Goal: Complete application form: Complete application form

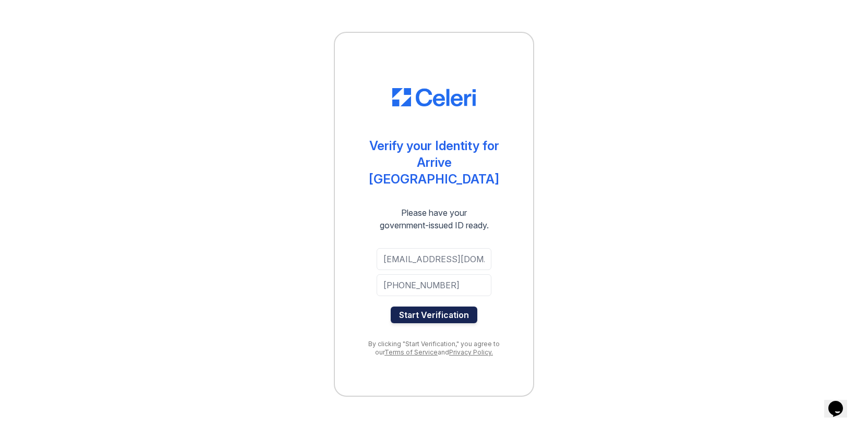
click at [465, 310] on button "Start Verification" at bounding box center [433, 315] width 87 height 17
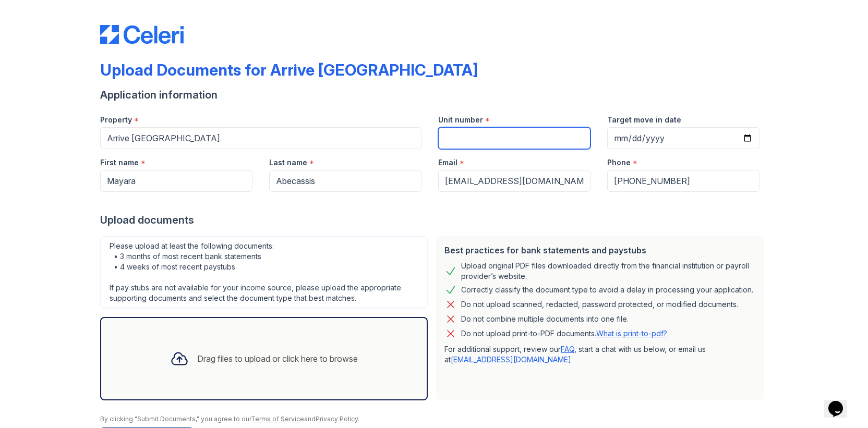
click at [487, 138] on input "Unit number" at bounding box center [514, 138] width 152 height 22
type input "201"
click at [811, 254] on div "Upload Documents for Arrive [GEOGRAPHIC_DATA] Application information Property …" at bounding box center [434, 232] width 834 height 465
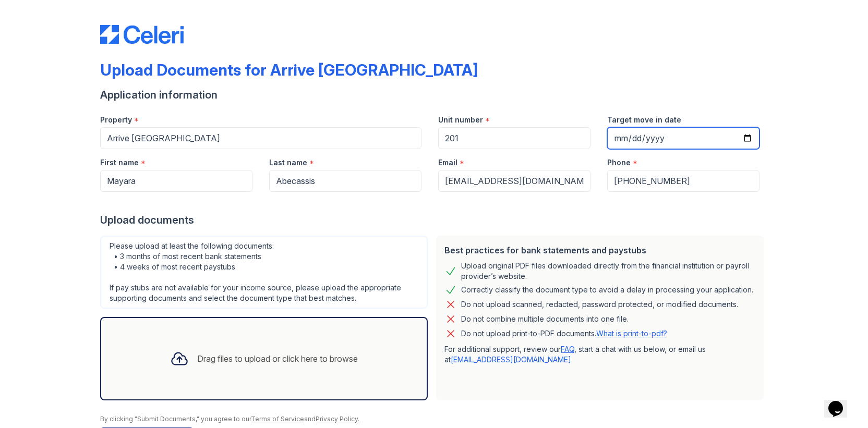
click at [741, 137] on input "Target move in date" at bounding box center [683, 138] width 152 height 22
click at [746, 138] on input "Target move in date" at bounding box center [683, 138] width 152 height 22
type input "2025-10-11"
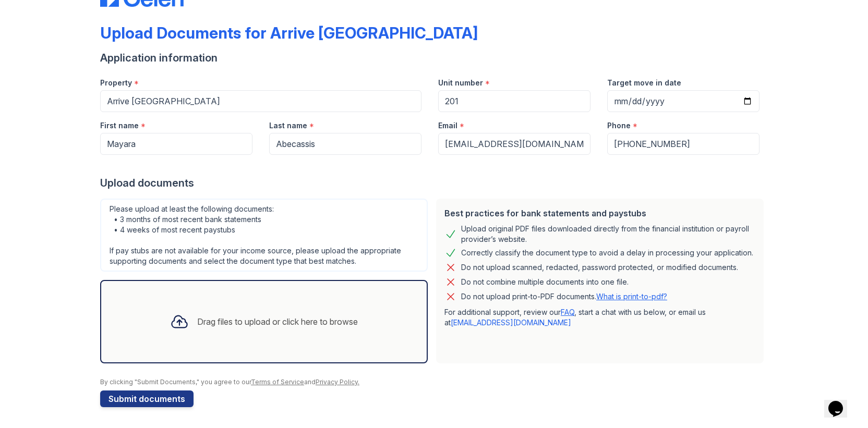
click at [261, 319] on div "Drag files to upload or click here to browse" at bounding box center [277, 321] width 161 height 13
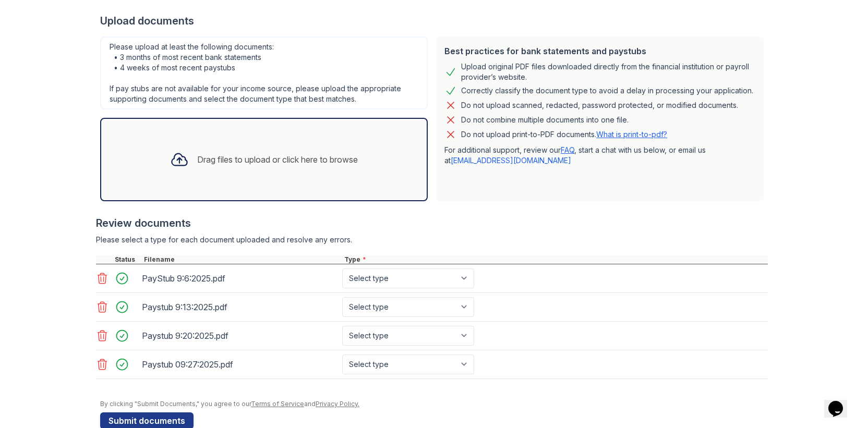
scroll to position [221, 0]
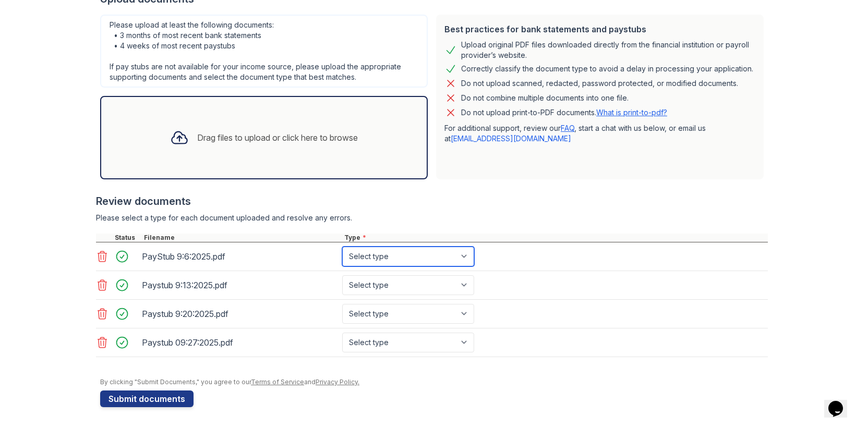
click at [461, 252] on select "Select type Paystub Bank Statement Offer Letter Tax Documents Benefit Award Let…" at bounding box center [408, 257] width 132 height 20
select select "paystub"
click at [342, 247] on select "Select type Paystub Bank Statement Offer Letter Tax Documents Benefit Award Let…" at bounding box center [408, 257] width 132 height 20
click at [465, 283] on select "Select type Paystub Bank Statement Offer Letter Tax Documents Benefit Award Let…" at bounding box center [408, 285] width 132 height 20
select select "paystub"
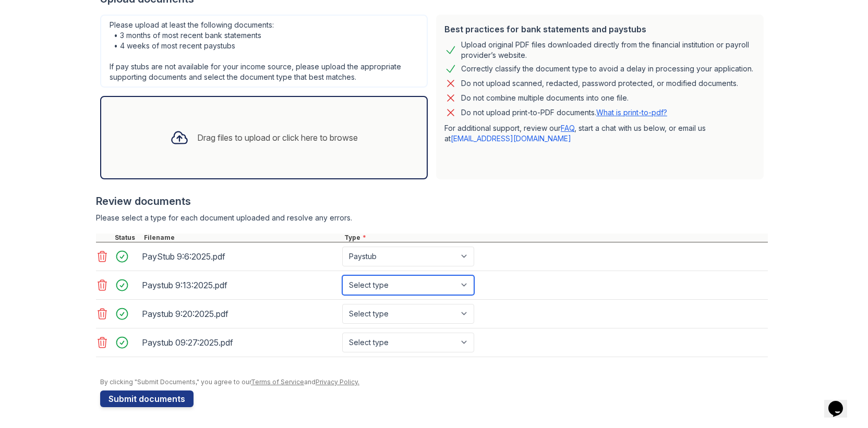
click at [342, 275] on select "Select type Paystub Bank Statement Offer Letter Tax Documents Benefit Award Let…" at bounding box center [408, 285] width 132 height 20
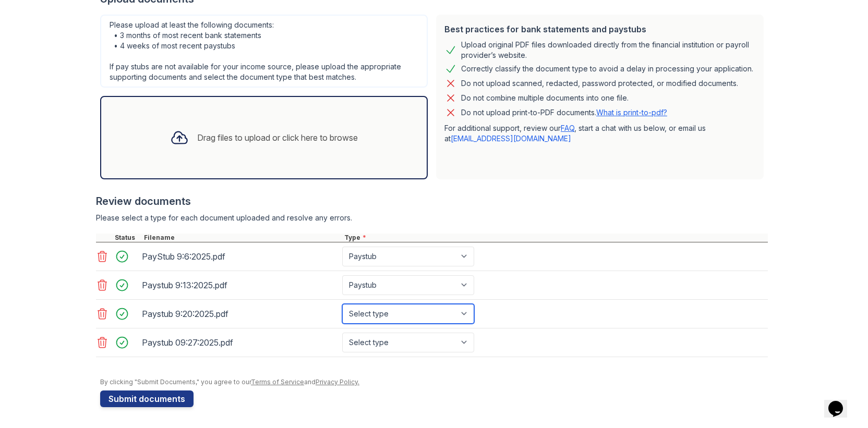
click at [463, 312] on select "Select type Paystub Bank Statement Offer Letter Tax Documents Benefit Award Let…" at bounding box center [408, 314] width 132 height 20
select select "paystub"
click at [342, 304] on select "Select type Paystub Bank Statement Offer Letter Tax Documents Benefit Award Let…" at bounding box center [408, 314] width 132 height 20
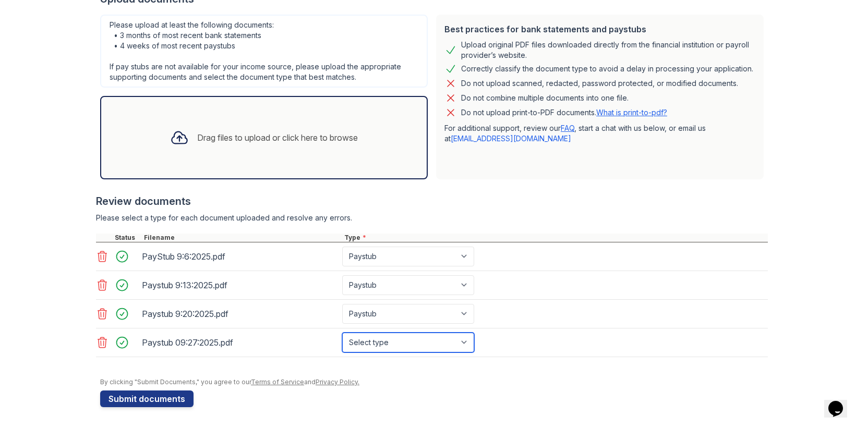
click at [463, 339] on select "Select type Paystub Bank Statement Offer Letter Tax Documents Benefit Award Let…" at bounding box center [408, 343] width 132 height 20
select select "paystub"
click at [342, 333] on select "Select type Paystub Bank Statement Offer Letter Tax Documents Benefit Award Let…" at bounding box center [408, 343] width 132 height 20
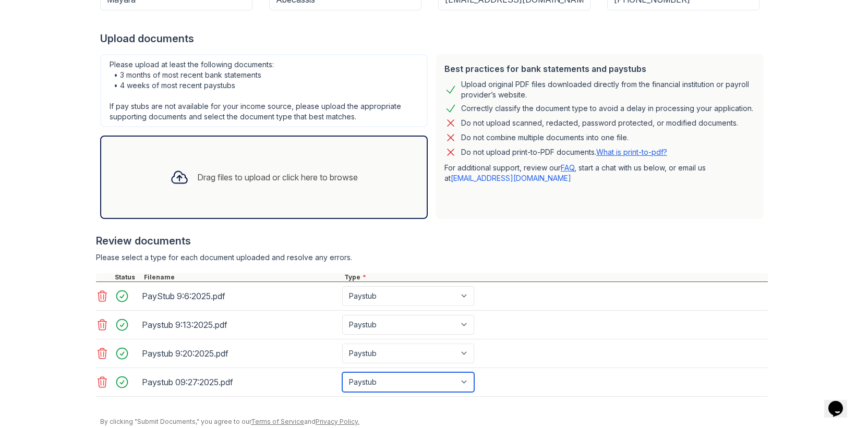
scroll to position [188, 0]
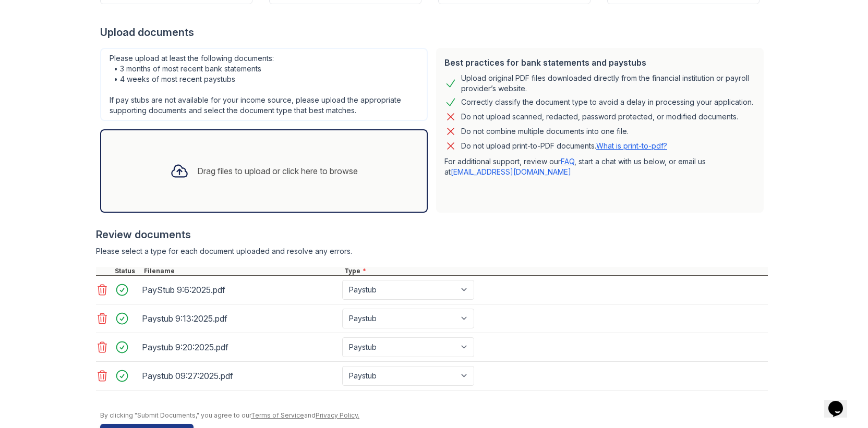
click at [358, 166] on div "Drag files to upload or click here to browse" at bounding box center [277, 171] width 161 height 13
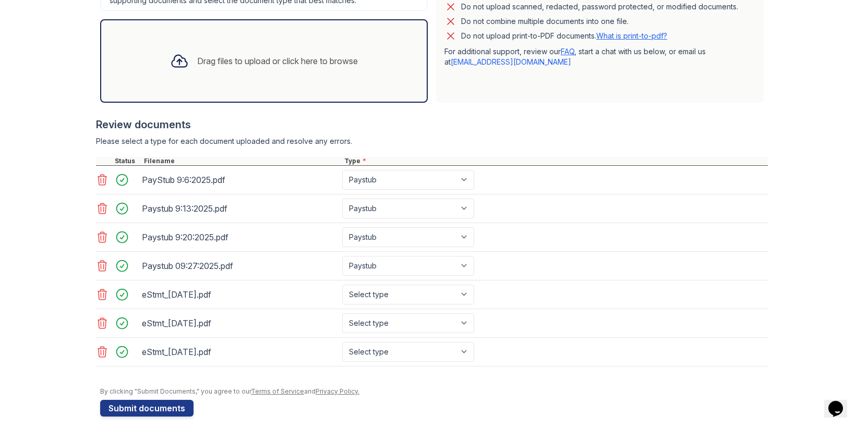
scroll to position [307, 0]
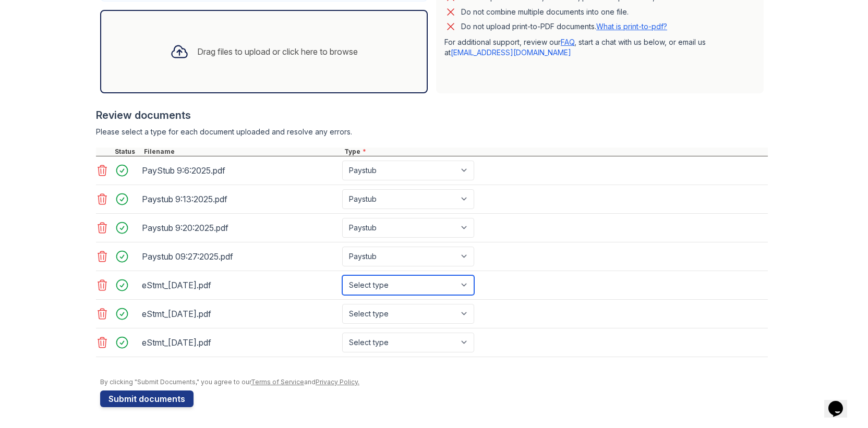
click at [471, 281] on select "Select type Paystub Bank Statement Offer Letter Tax Documents Benefit Award Let…" at bounding box center [408, 285] width 132 height 20
select select "bank_statement"
click at [342, 275] on select "Select type Paystub Bank Statement Offer Letter Tax Documents Benefit Award Let…" at bounding box center [408, 285] width 132 height 20
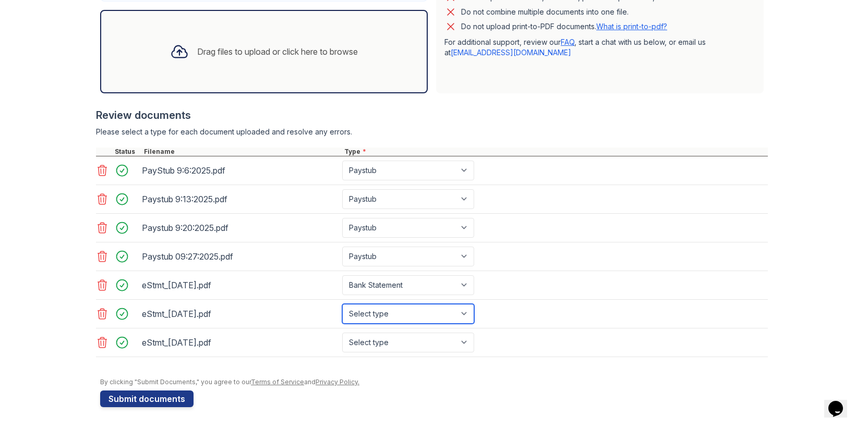
click at [436, 317] on select "Select type Paystub Bank Statement Offer Letter Tax Documents Benefit Award Let…" at bounding box center [408, 314] width 132 height 20
select select "bank_statement"
click at [342, 304] on select "Select type Paystub Bank Statement Offer Letter Tax Documents Benefit Award Let…" at bounding box center [408, 314] width 132 height 20
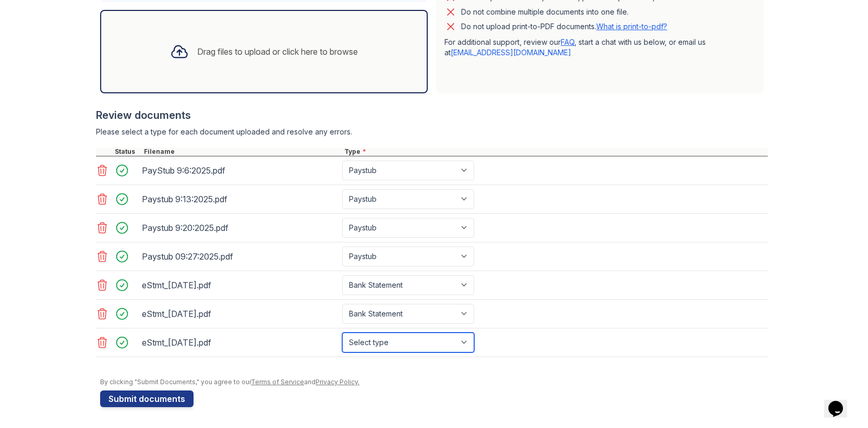
click at [425, 347] on select "Select type Paystub Bank Statement Offer Letter Tax Documents Benefit Award Let…" at bounding box center [408, 343] width 132 height 20
select select "bank_statement"
click at [342, 333] on select "Select type Paystub Bank Statement Offer Letter Tax Documents Benefit Award Let…" at bounding box center [408, 343] width 132 height 20
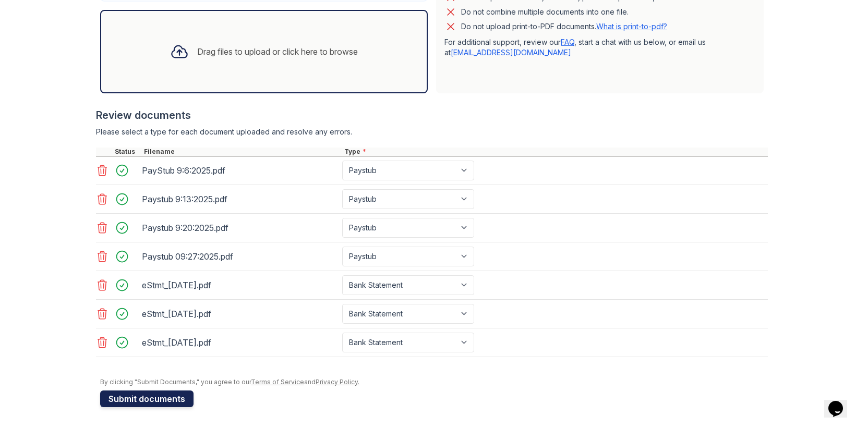
click at [154, 400] on button "Submit documents" at bounding box center [146, 398] width 93 height 17
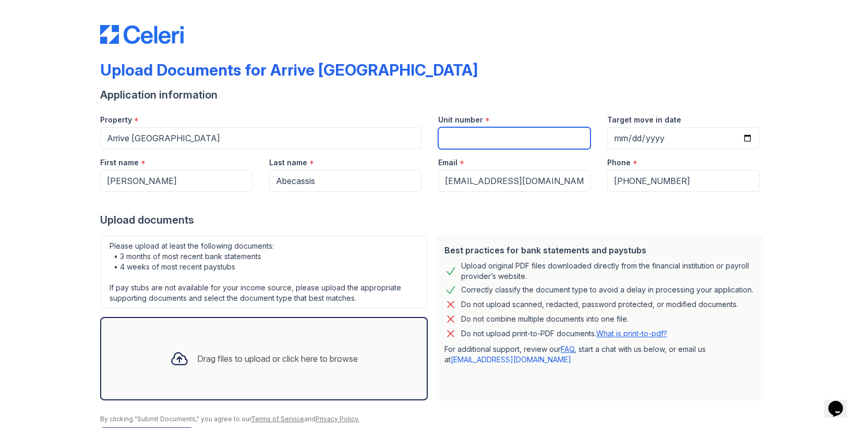
click at [485, 143] on input "Unit number" at bounding box center [514, 138] width 152 height 22
type input "201"
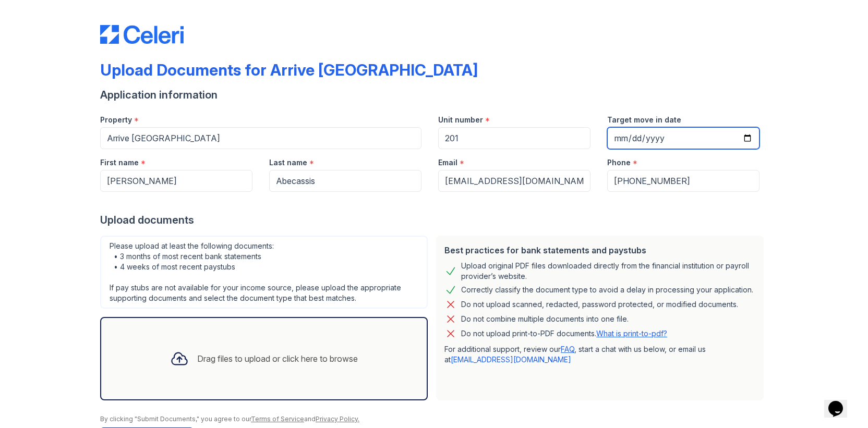
click at [695, 144] on input "Target move in date" at bounding box center [683, 138] width 152 height 22
click at [749, 139] on input "Target move in date" at bounding box center [683, 138] width 152 height 22
type input "2025-10-11"
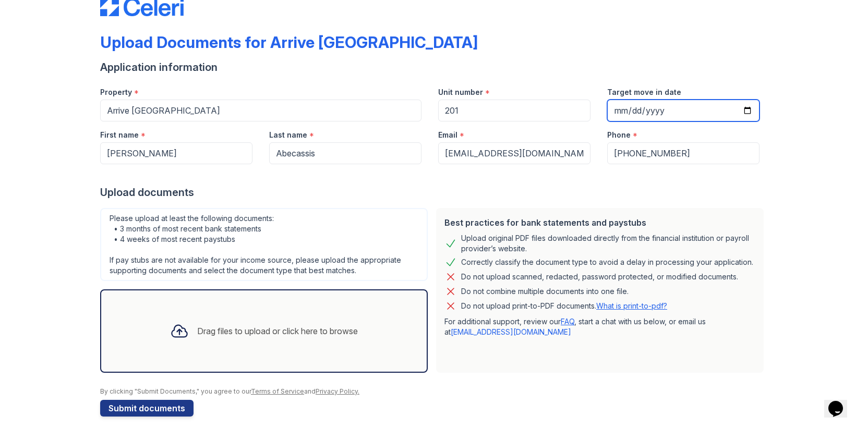
scroll to position [37, 0]
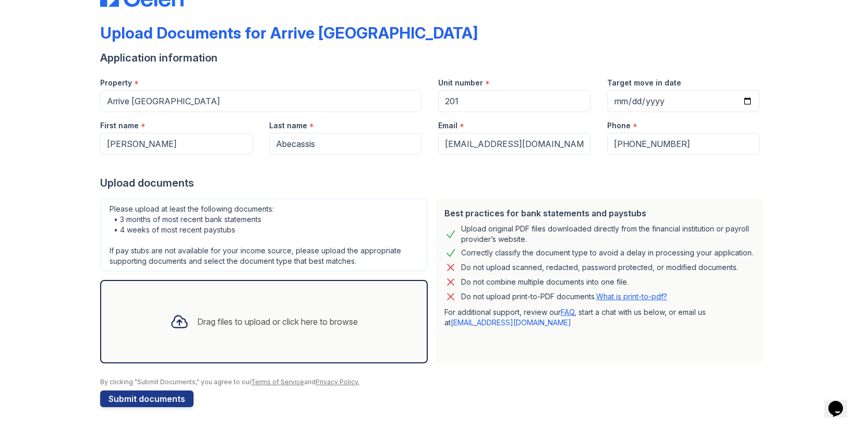
click at [326, 334] on div "Drag files to upload or click here to browse" at bounding box center [264, 321] width 204 height 35
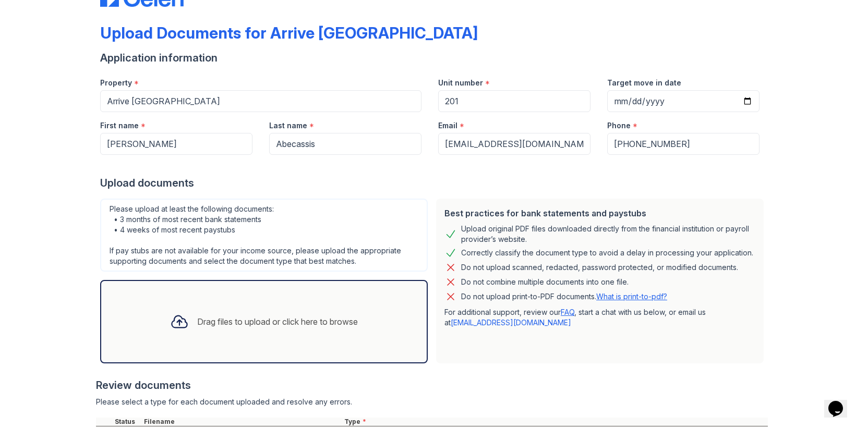
scroll to position [192, 0]
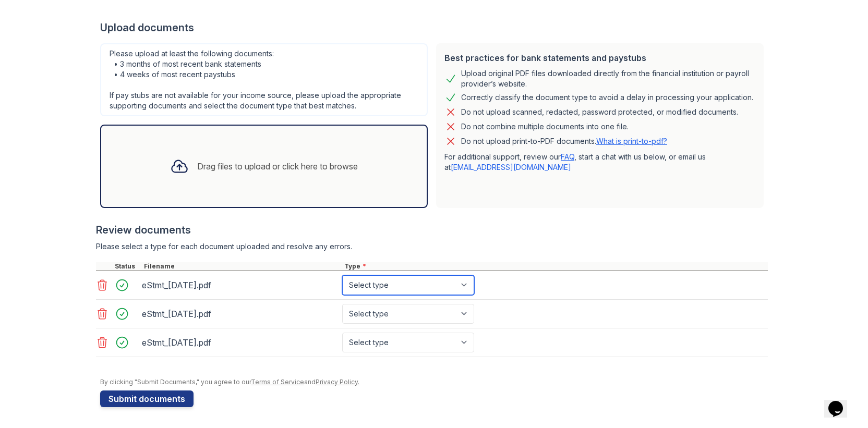
click at [440, 282] on select "Select type Paystub Bank Statement Offer Letter Tax Documents Benefit Award Let…" at bounding box center [408, 285] width 132 height 20
select select "bank_statement"
click at [342, 275] on select "Select type Paystub Bank Statement Offer Letter Tax Documents Benefit Award Let…" at bounding box center [408, 285] width 132 height 20
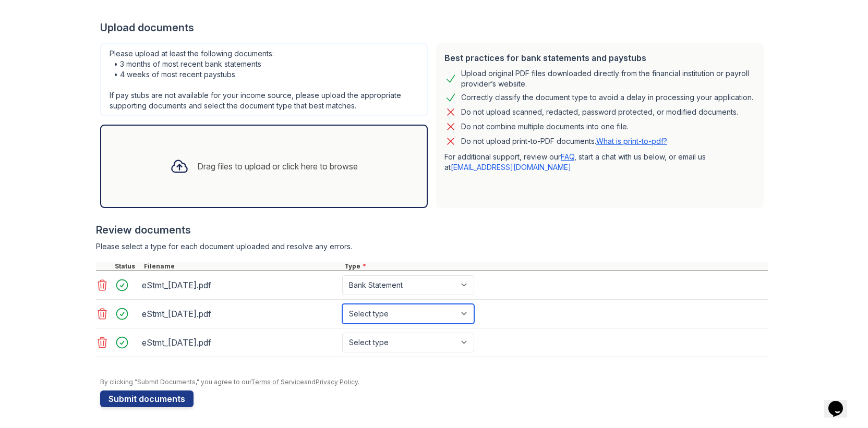
click at [423, 316] on select "Select type Paystub Bank Statement Offer Letter Tax Documents Benefit Award Let…" at bounding box center [408, 314] width 132 height 20
select select "bank_statement"
click at [342, 304] on select "Select type Paystub Bank Statement Offer Letter Tax Documents Benefit Award Let…" at bounding box center [408, 314] width 132 height 20
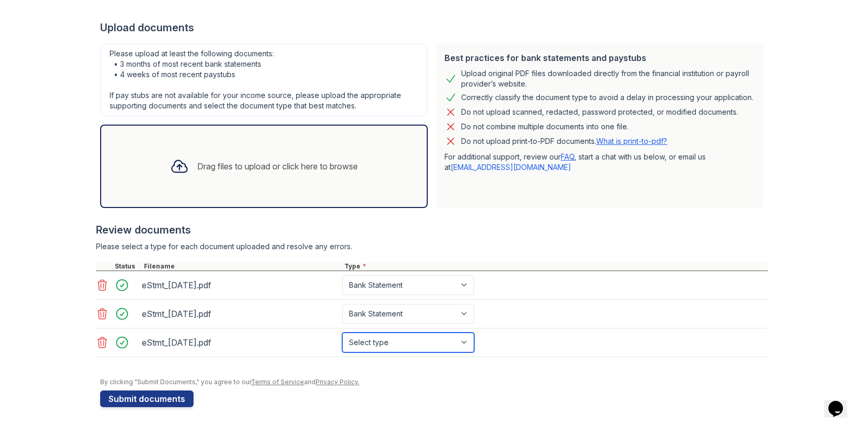
click at [417, 337] on select "Select type Paystub Bank Statement Offer Letter Tax Documents Benefit Award Let…" at bounding box center [408, 343] width 132 height 20
select select "bank_statement"
click at [342, 333] on select "Select type Paystub Bank Statement Offer Letter Tax Documents Benefit Award Let…" at bounding box center [408, 343] width 132 height 20
click at [344, 167] on div "Drag files to upload or click here to browse" at bounding box center [277, 166] width 161 height 13
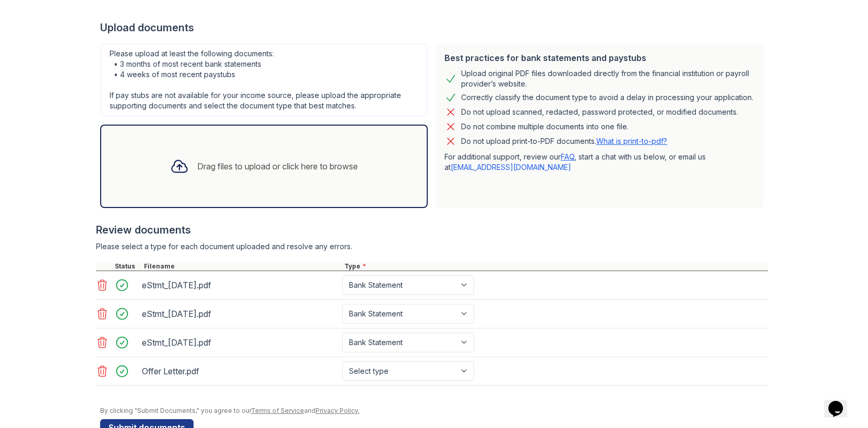
scroll to position [221, 0]
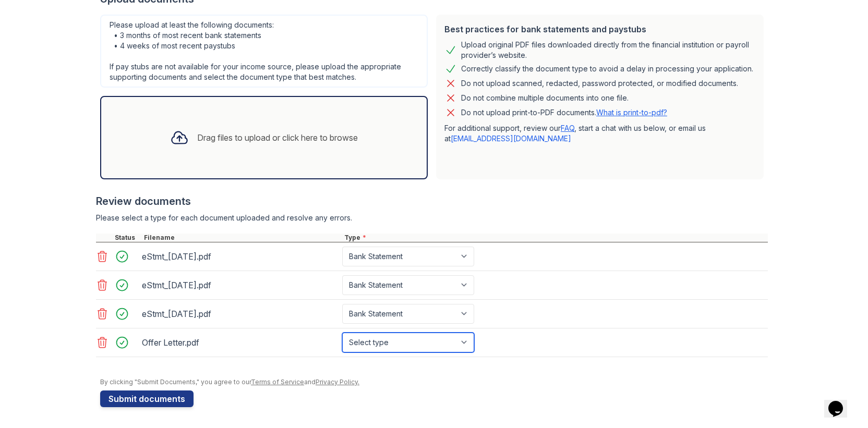
click at [461, 345] on select "Select type Paystub Bank Statement Offer Letter Tax Documents Benefit Award Let…" at bounding box center [408, 343] width 132 height 20
select select "offer_letter"
click at [342, 333] on select "Select type Paystub Bank Statement Offer Letter Tax Documents Benefit Award Let…" at bounding box center [408, 343] width 132 height 20
click at [171, 397] on button "Submit documents" at bounding box center [146, 398] width 93 height 17
